Goal: Task Accomplishment & Management: Manage account settings

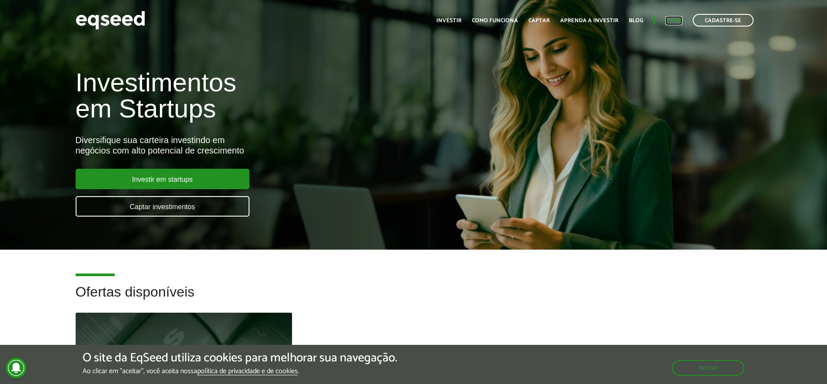
click at [673, 21] on link "Login" at bounding box center [673, 21] width 17 height 6
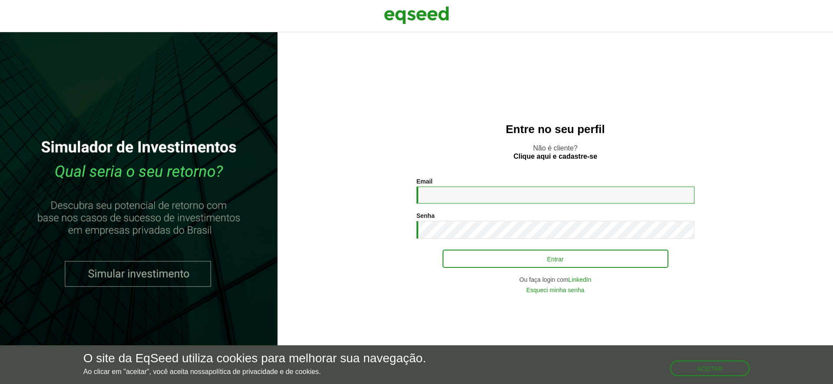
type input "**********"
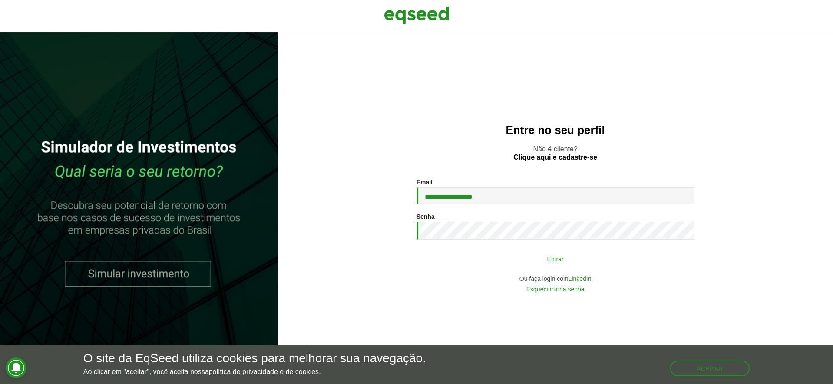
click at [521, 266] on button "Entrar" at bounding box center [556, 258] width 226 height 17
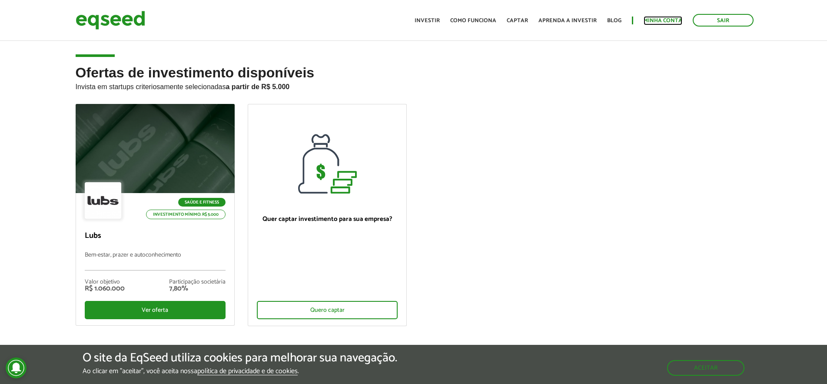
click at [668, 20] on link "Minha conta" at bounding box center [662, 21] width 39 height 6
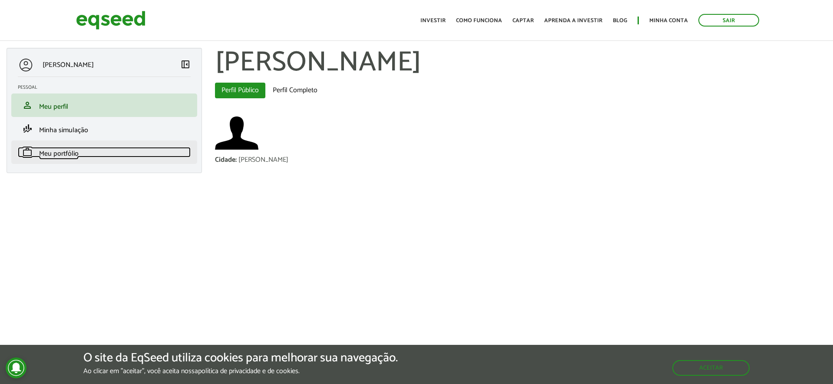
click at [78, 155] on span "Meu portfólio" at bounding box center [59, 154] width 40 height 12
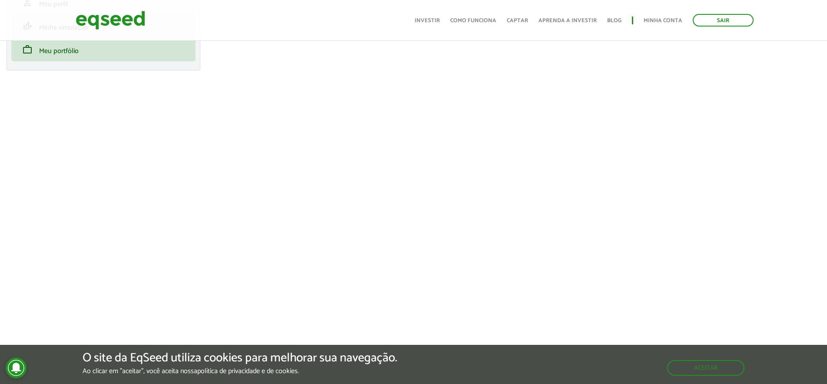
scroll to position [104, 0]
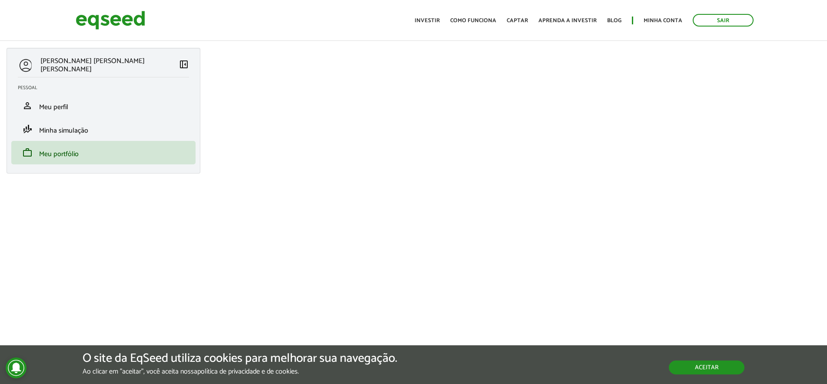
click at [714, 363] on button "Aceitar" at bounding box center [707, 367] width 76 height 14
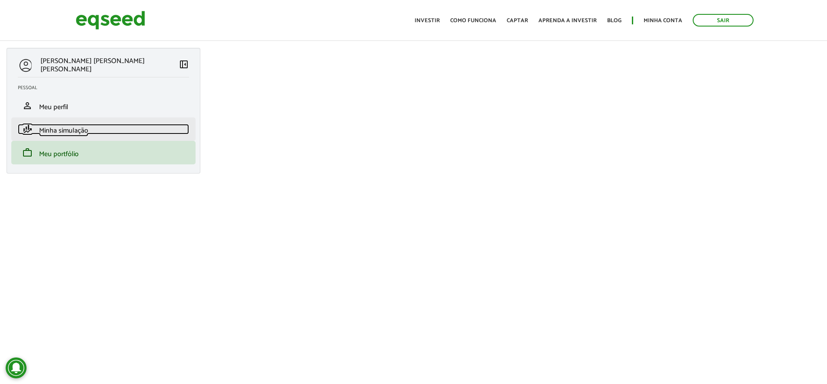
click at [79, 130] on span "Minha simulação" at bounding box center [63, 131] width 49 height 12
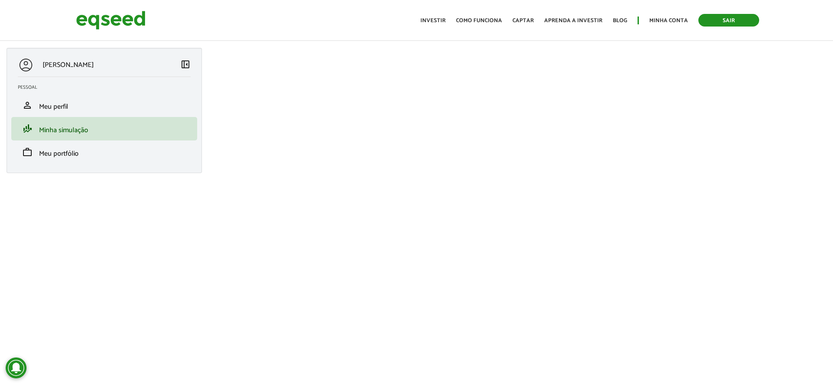
click at [718, 22] on link "Sair" at bounding box center [729, 20] width 61 height 13
